Goal: Task Accomplishment & Management: Use online tool/utility

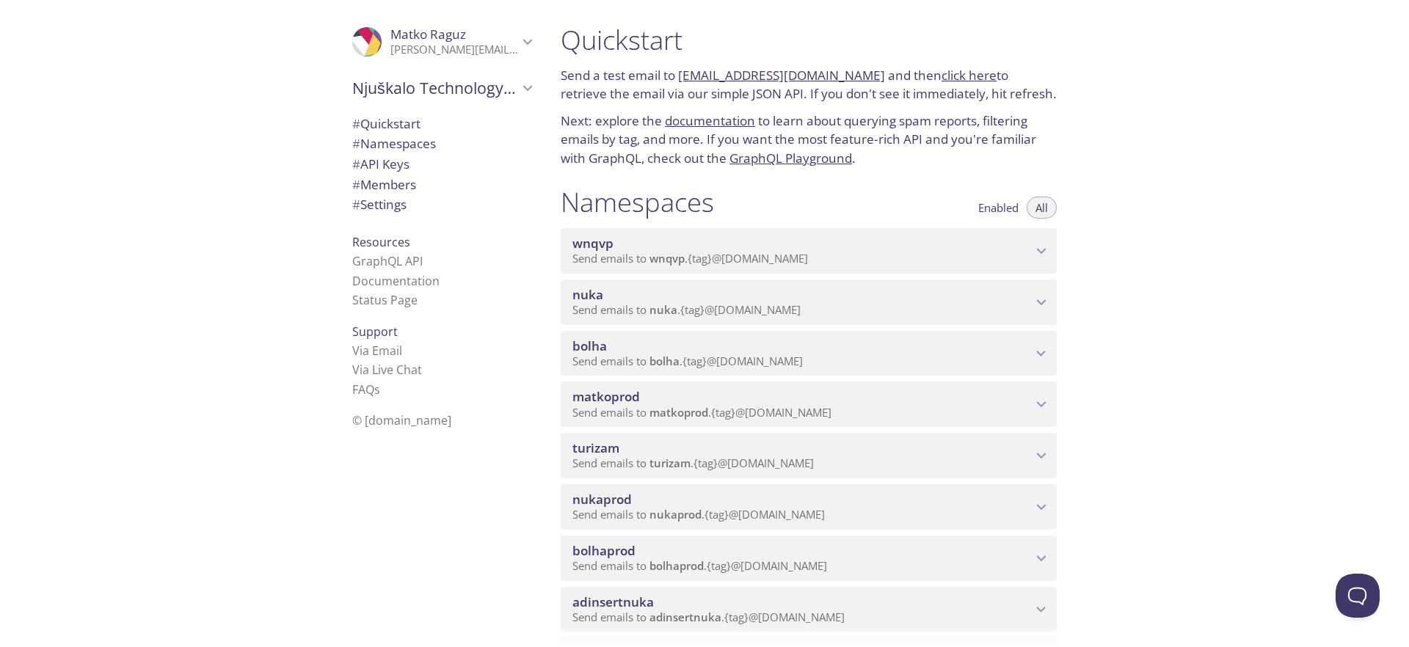
click at [870, 461] on p "Send emails to turizam . {tag} @[DOMAIN_NAME]" at bounding box center [803, 464] width 460 height 15
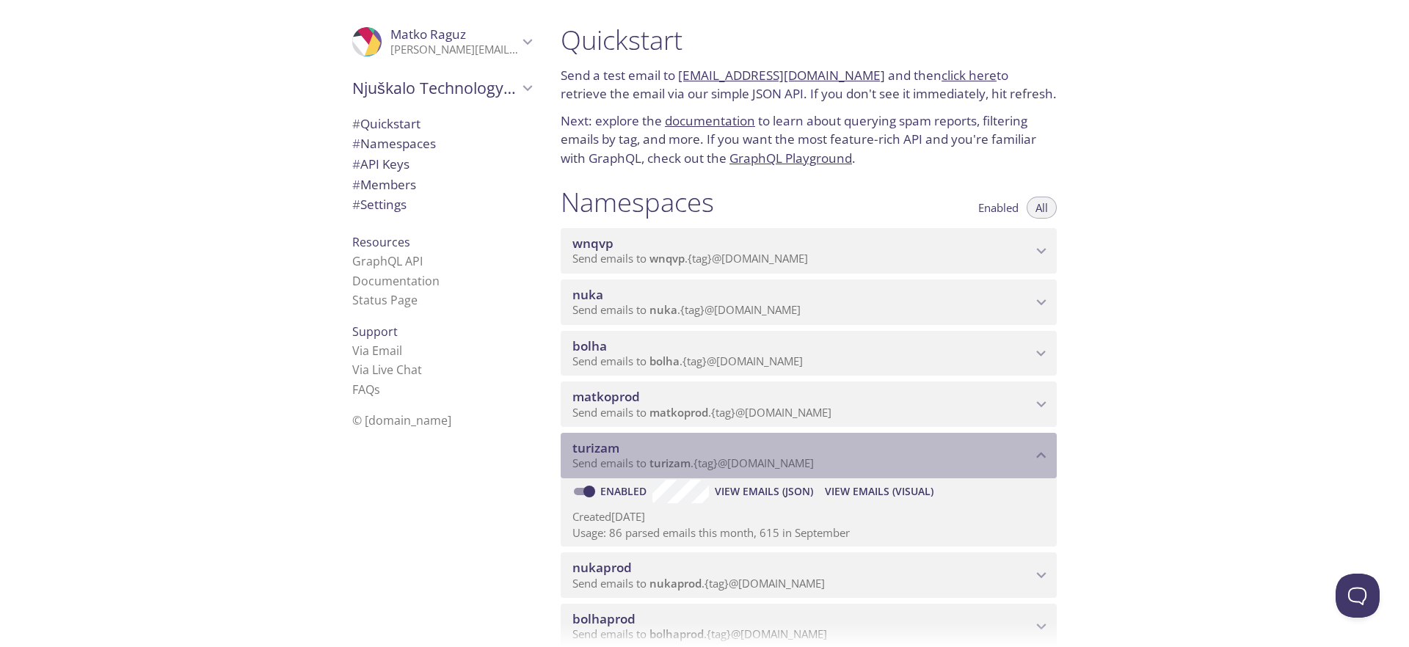
click at [606, 455] on span "turizam" at bounding box center [596, 448] width 47 height 17
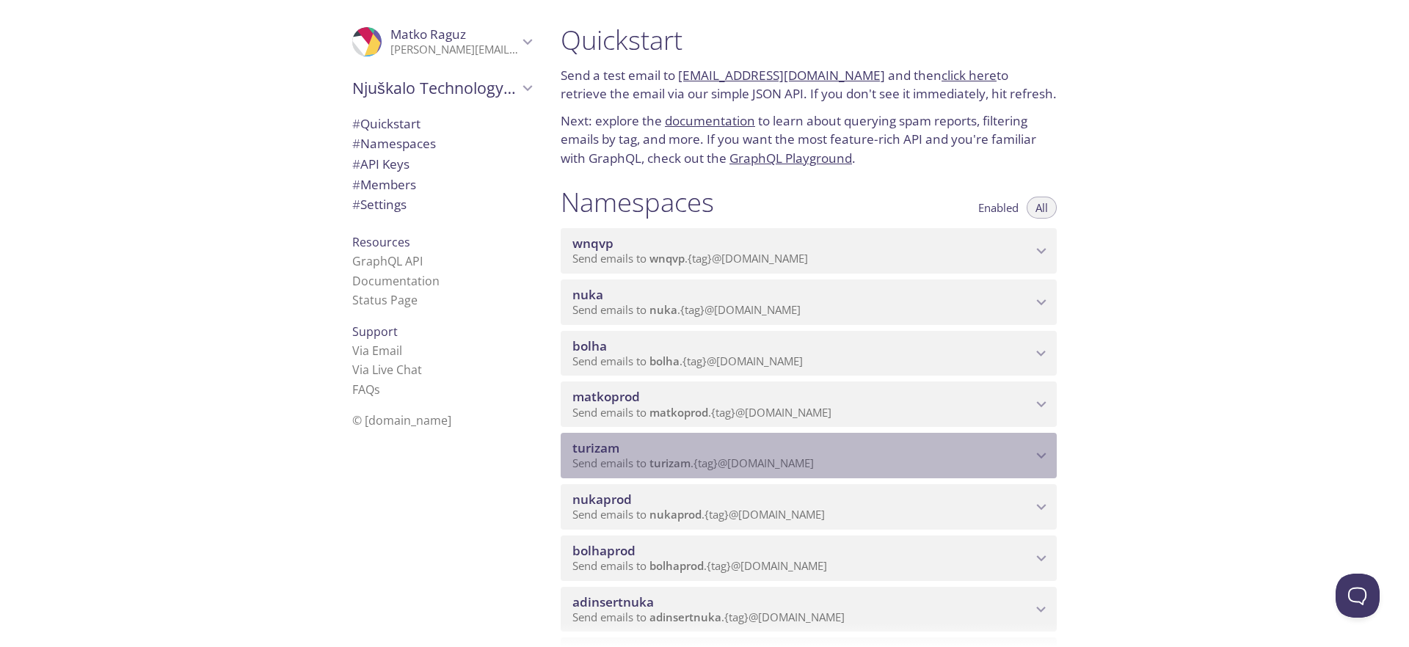
click at [605, 454] on span "turizam" at bounding box center [596, 448] width 47 height 17
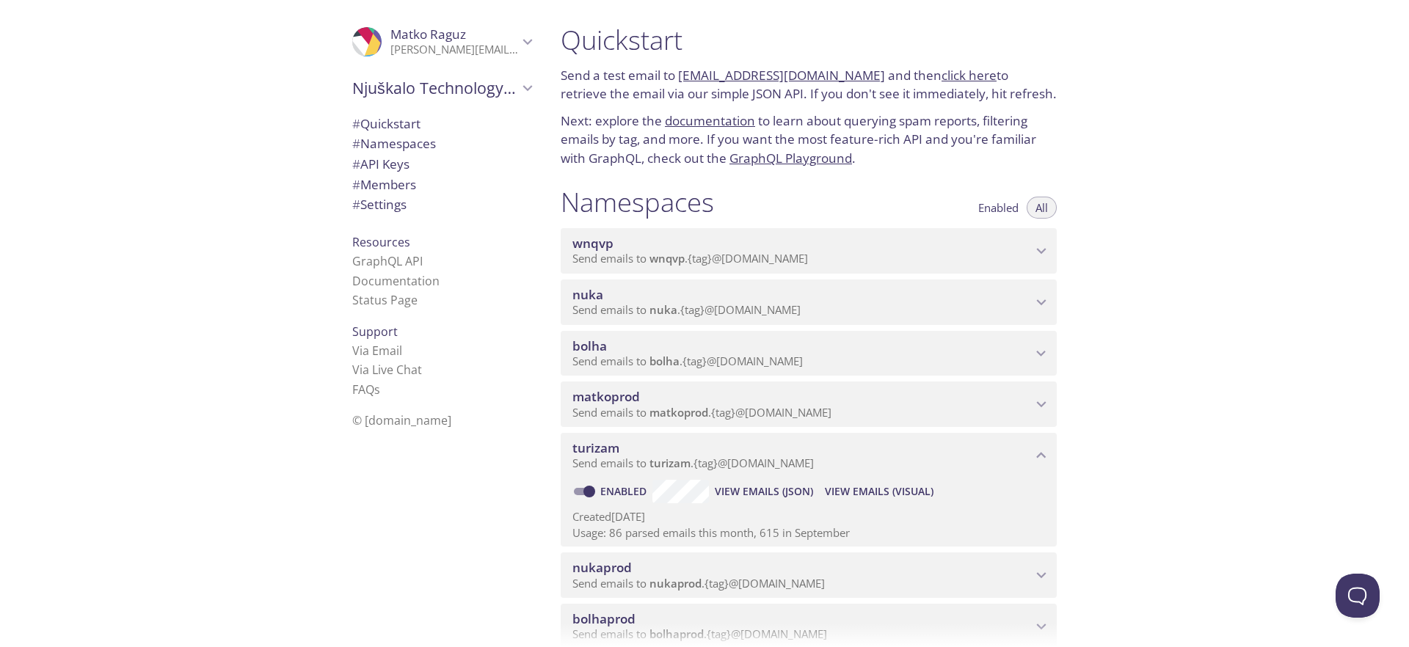
click at [863, 490] on span "View Emails (Visual)" at bounding box center [879, 492] width 109 height 18
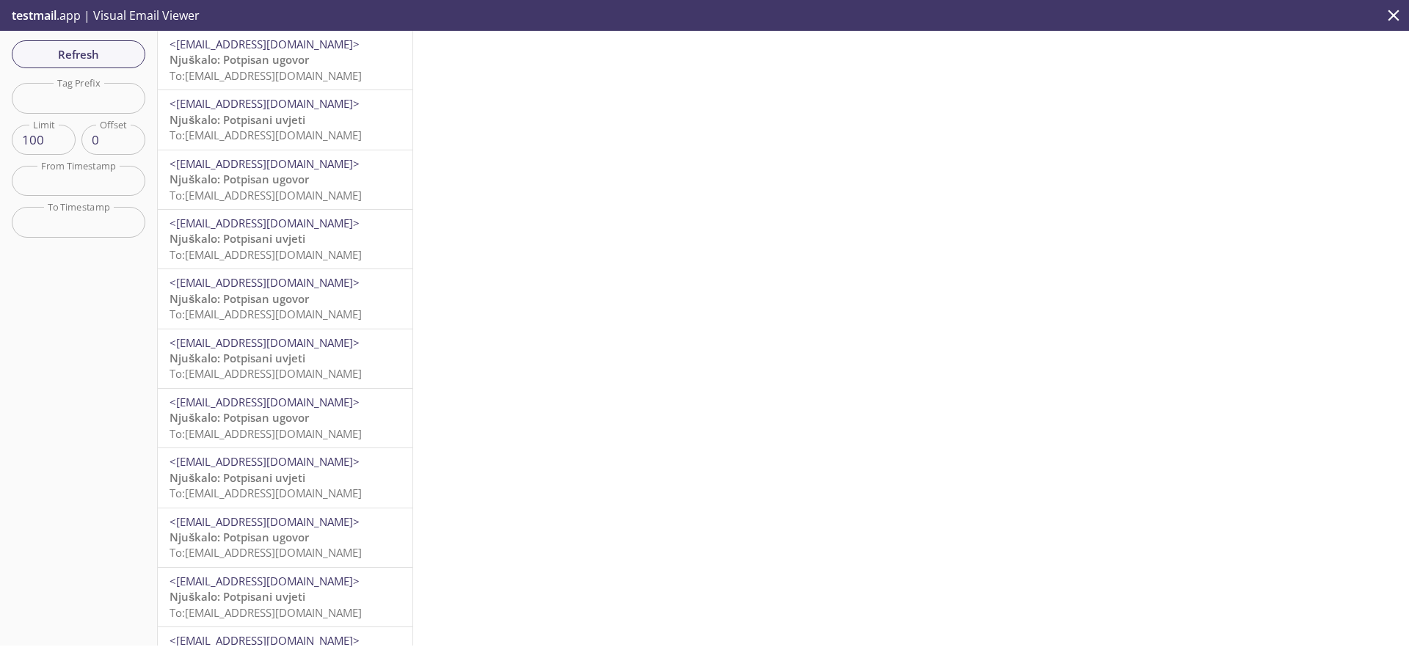
click at [317, 67] on p "Njuškalo: Potpisan ugovor To: [EMAIL_ADDRESS][DOMAIN_NAME]" at bounding box center [285, 68] width 231 height 32
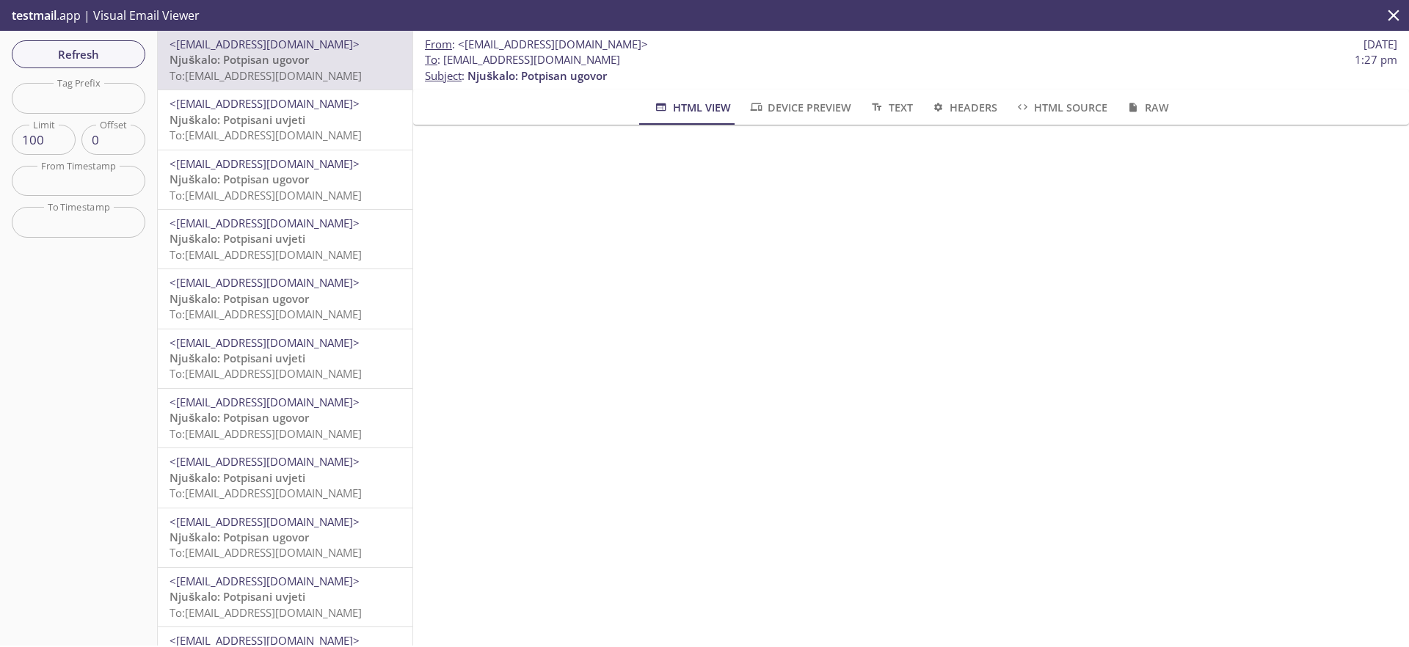
drag, startPoint x: 783, startPoint y: 62, endPoint x: 669, endPoint y: 60, distance: 113.1
click at [669, 60] on span "To : [EMAIL_ADDRESS][DOMAIN_NAME] 1:27 pm" at bounding box center [911, 59] width 973 height 15
copy span "@[DOMAIN_NAME]"
